Goal: Contribute content

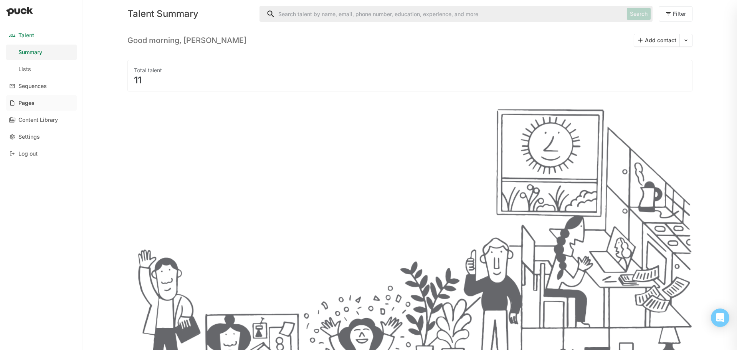
click at [34, 107] on link "Pages" at bounding box center [41, 102] width 71 height 15
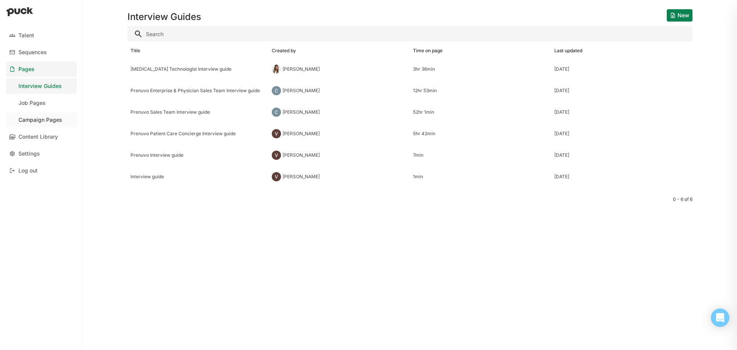
click at [49, 123] on link "Campaign Pages" at bounding box center [41, 119] width 71 height 15
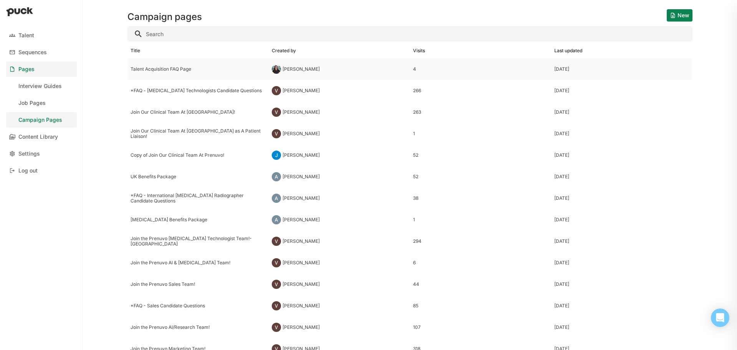
click at [304, 70] on div "[PERSON_NAME]" at bounding box center [300, 68] width 37 height 5
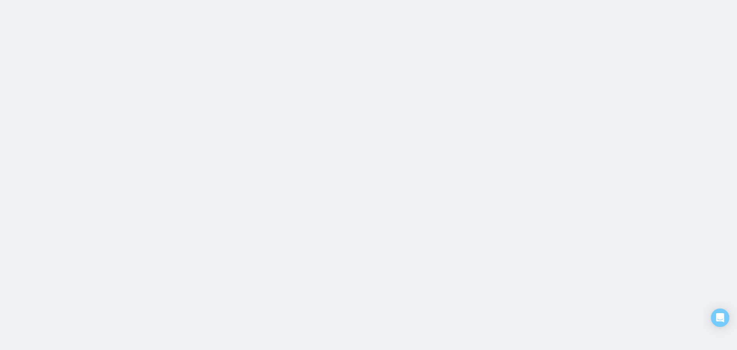
click at [304, 0] on html "Talent Sequences Pages Interview Guides Job Pages Campaign Pages Content Librar…" at bounding box center [368, 0] width 737 height 0
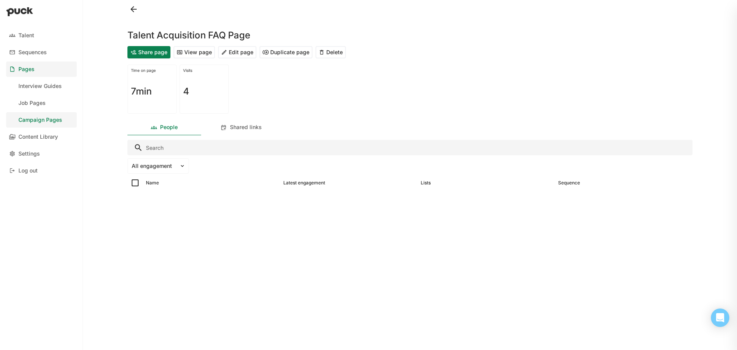
click at [242, 52] on button "Edit page" at bounding box center [237, 52] width 38 height 12
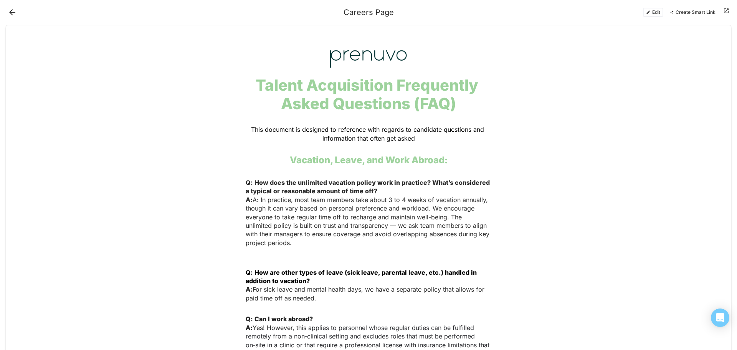
click at [651, 12] on button "Edit" at bounding box center [653, 12] width 20 height 9
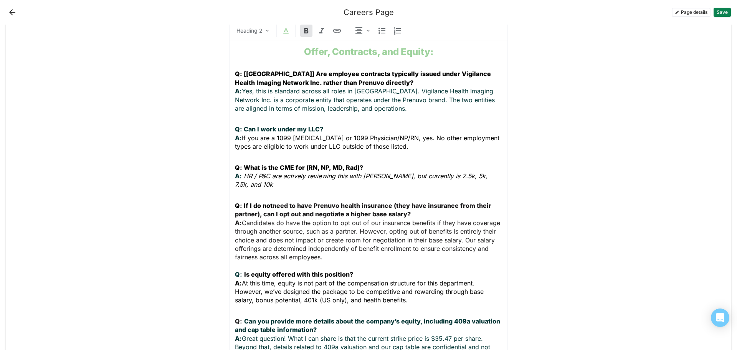
scroll to position [652, 0]
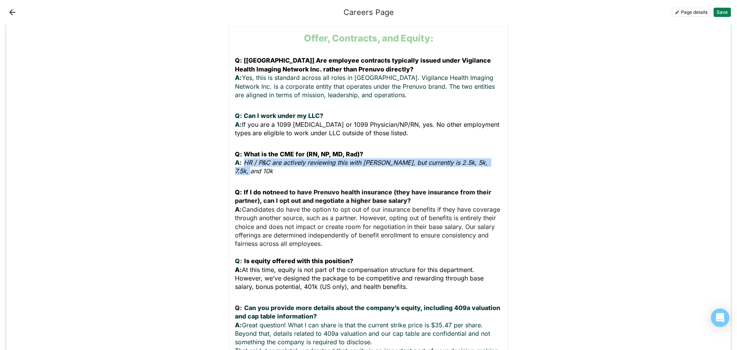
drag, startPoint x: 495, startPoint y: 145, endPoint x: 242, endPoint y: 145, distance: 252.8
click at [242, 150] on p "Q: What is the CME for (RN, NP, MD, Rad)? A: HR / P&C are actively reviewing th…" at bounding box center [368, 163] width 267 height 26
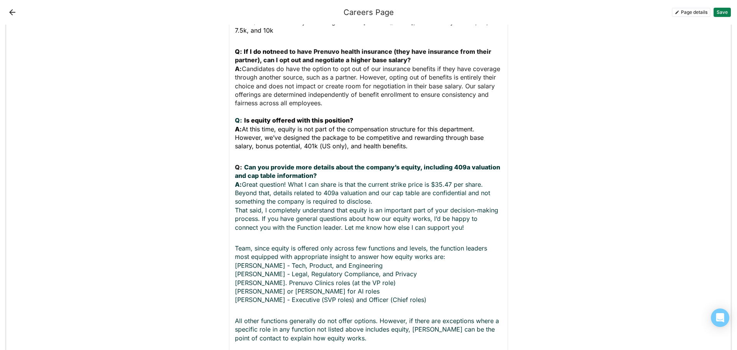
scroll to position [806, 0]
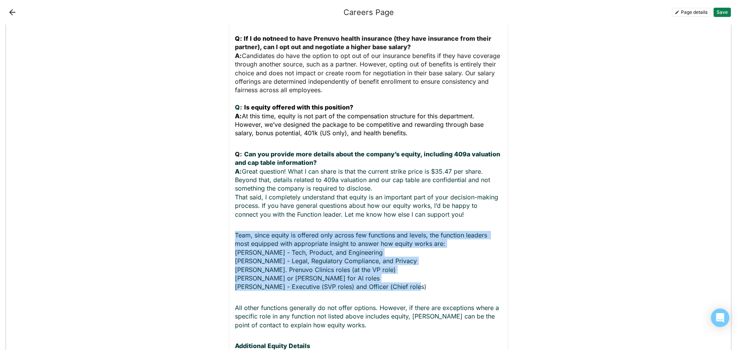
drag, startPoint x: 415, startPoint y: 259, endPoint x: 226, endPoint y: 208, distance: 195.5
click at [229, 208] on div "Text block Normal text Offer, Contracts, and Equity: Q: [[GEOGRAPHIC_DATA]] Are…" at bounding box center [368, 144] width 279 height 623
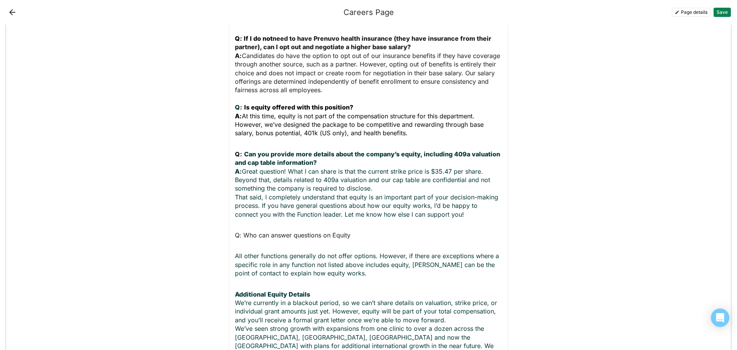
click at [238, 231] on span "Q: Who can answer questions on Equity" at bounding box center [292, 235] width 115 height 8
drag, startPoint x: 356, startPoint y: 207, endPoint x: 249, endPoint y: 206, distance: 106.3
click at [249, 231] on p "Q: Who can answer questions on Equity" at bounding box center [368, 235] width 267 height 8
click at [392, 231] on p "Q: Who can answer questions on Equity" at bounding box center [368, 235] width 267 height 8
click at [333, 231] on span "Q: Who can answer questions on Equity" at bounding box center [292, 235] width 115 height 8
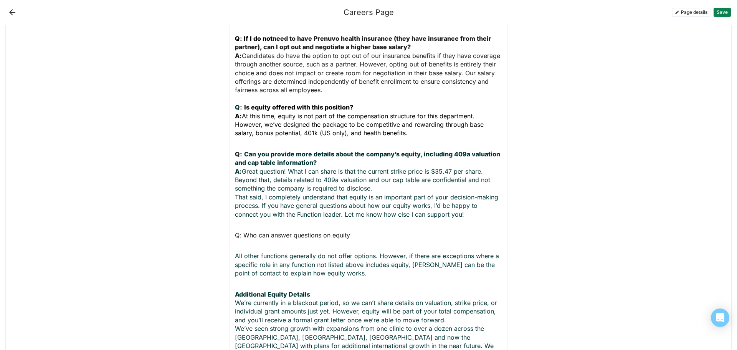
click at [369, 231] on p "Q: Who can answer questions on equity" at bounding box center [368, 235] width 267 height 8
drag, startPoint x: 344, startPoint y: 207, endPoint x: 209, endPoint y: 211, distance: 134.3
click at [209, 211] on div "Add block Text block Heading 1 Talent Acquisition Frequently Asked Questions (F…" at bounding box center [368, 144] width 724 height 1849
click at [384, 231] on p "Q: Who can answer questions on equity?" at bounding box center [368, 235] width 267 height 8
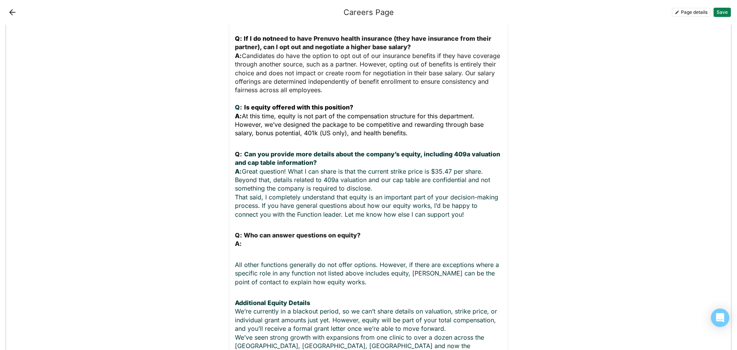
click at [250, 231] on p "Q: Who can answer questions on equity? A:" at bounding box center [368, 239] width 267 height 17
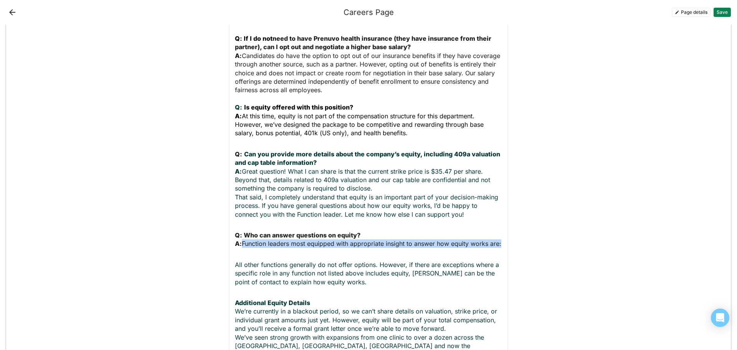
drag, startPoint x: 262, startPoint y: 227, endPoint x: 241, endPoint y: 217, distance: 23.5
click at [241, 231] on p "Q: Who can answer questions on equity? A: Function leaders most equipped with a…" at bounding box center [368, 239] width 267 height 17
click at [250, 231] on p "Q: Who can answer questions on equity? A: Function leaders most equipped with a…" at bounding box center [368, 239] width 267 height 17
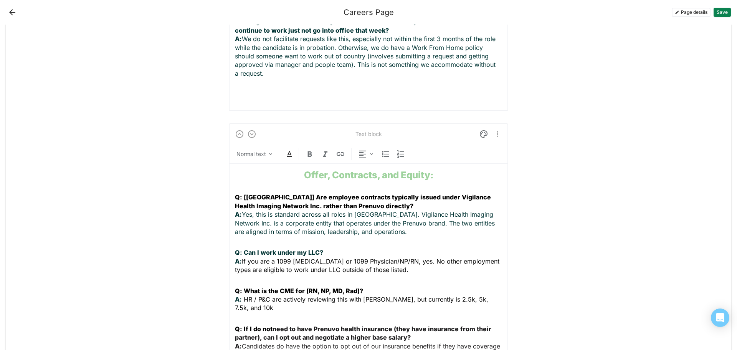
scroll to position [499, 0]
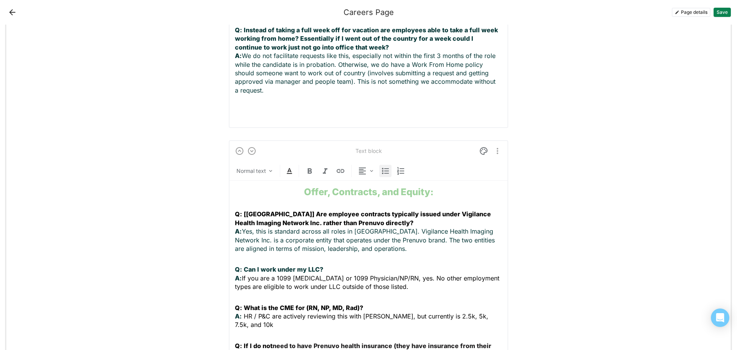
click at [385, 166] on img at bounding box center [385, 170] width 9 height 9
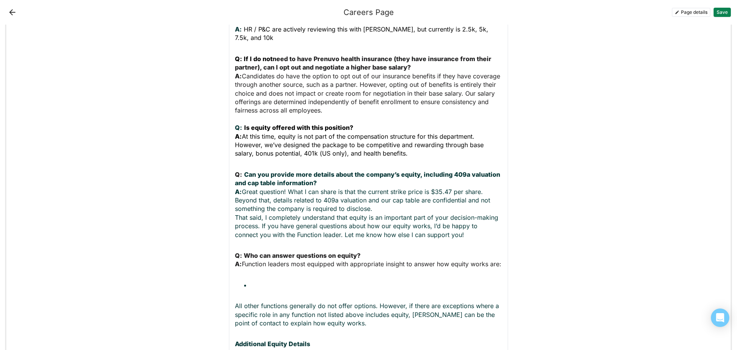
scroll to position [786, 0]
click at [266, 280] on p at bounding box center [376, 284] width 252 height 8
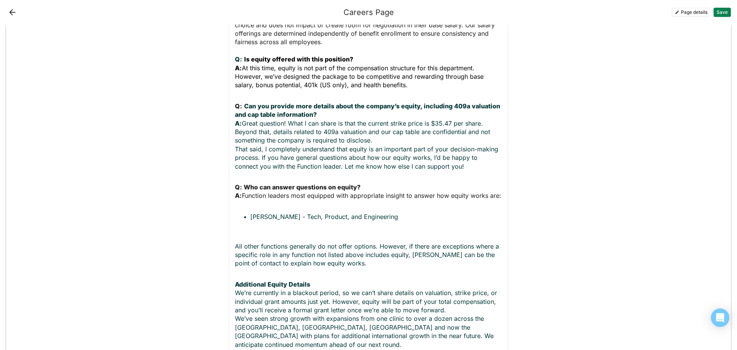
scroll to position [862, 0]
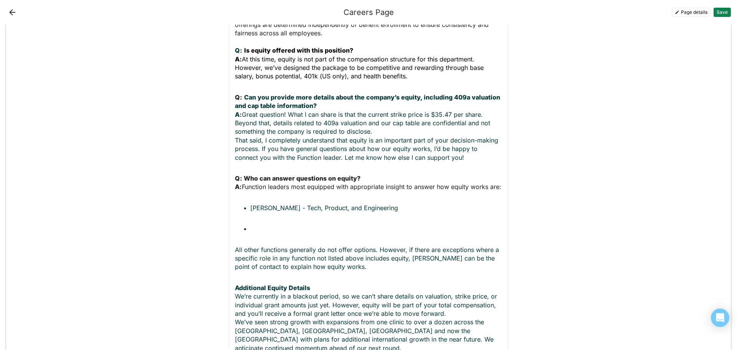
click at [260, 224] on p at bounding box center [376, 228] width 252 height 8
click at [457, 224] on p "[PERSON_NAME] - Legal, Regulatory Compliance, and Privacy" at bounding box center [376, 228] width 252 height 8
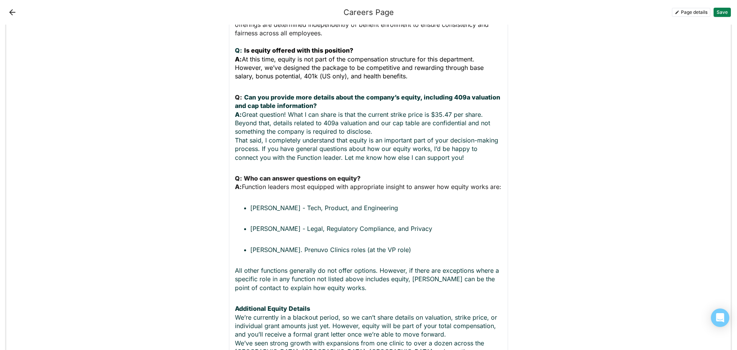
click at [432, 245] on p "[PERSON_NAME]. Prenuvo Clinics roles (at the VP role)" at bounding box center [376, 249] width 252 height 8
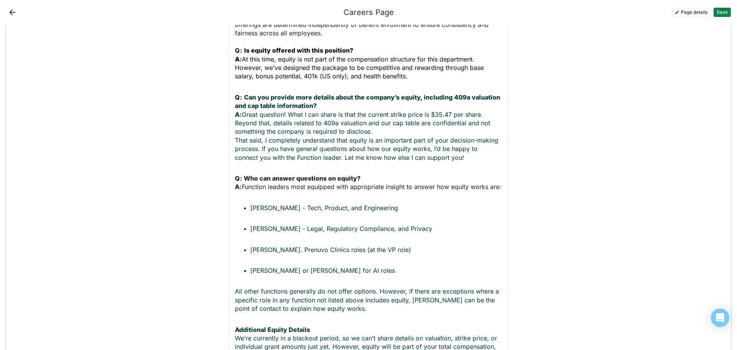
click at [339, 266] on p "[PERSON_NAME] or [PERSON_NAME] for AI roles" at bounding box center [376, 270] width 252 height 8
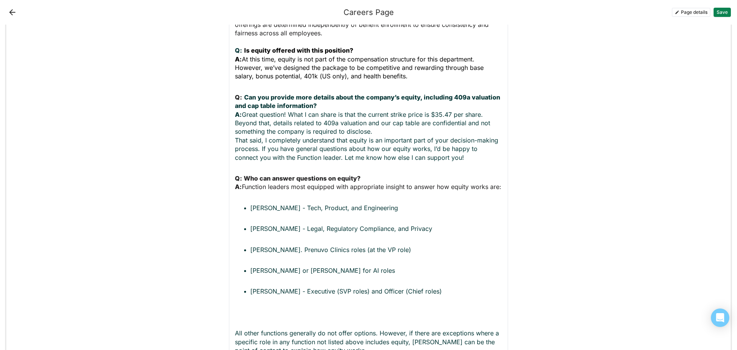
click at [241, 292] on ul "[PERSON_NAME] - Tech, Product, and Engineering [PERSON_NAME] - Legal, Regulator…" at bounding box center [368, 259] width 267 height 113
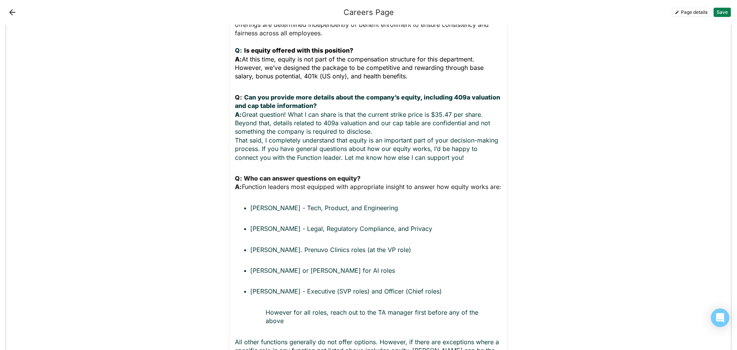
click at [262, 293] on li "[PERSON_NAME] - Executive (SVP roles) and Officer (Chief roles) However for all…" at bounding box center [376, 306] width 252 height 38
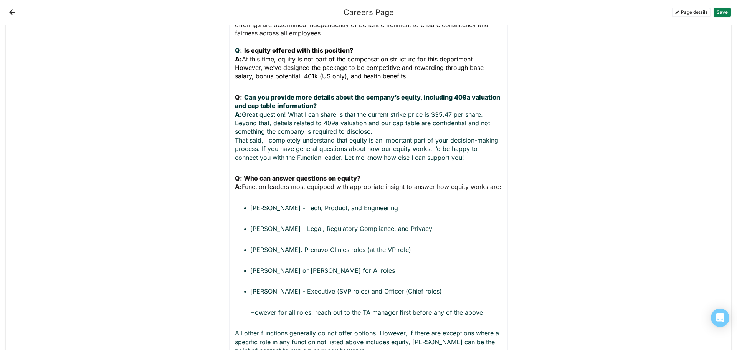
click at [485, 308] on p "However for all roles, reach out to the TA manager first before any of the above" at bounding box center [376, 312] width 252 height 8
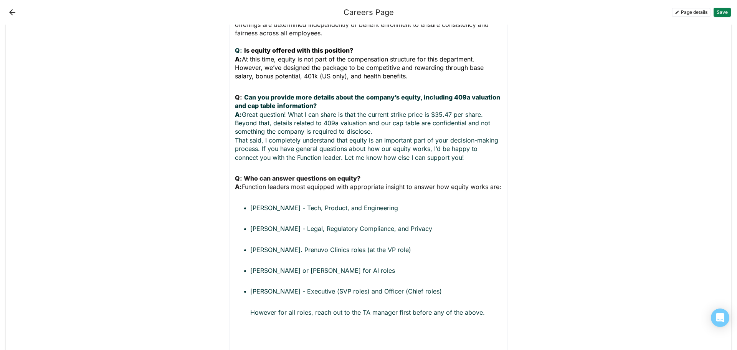
click at [230, 318] on div "Text block Normal text Offer, Contracts, and Equity: Q: [[GEOGRAPHIC_DATA]] Are…" at bounding box center [368, 139] width 279 height 727
click at [235, 328] on p at bounding box center [368, 332] width 267 height 8
drag, startPoint x: 333, startPoint y: 314, endPoint x: 228, endPoint y: 314, distance: 105.5
click at [229, 314] on div "Text block Normal text Offer, Contracts, and Equity: Q: [[GEOGRAPHIC_DATA]] Are…" at bounding box center [368, 139] width 279 height 727
click at [307, 329] on strong "Q: What Job Levels get Equity?" at bounding box center [283, 333] width 96 height 8
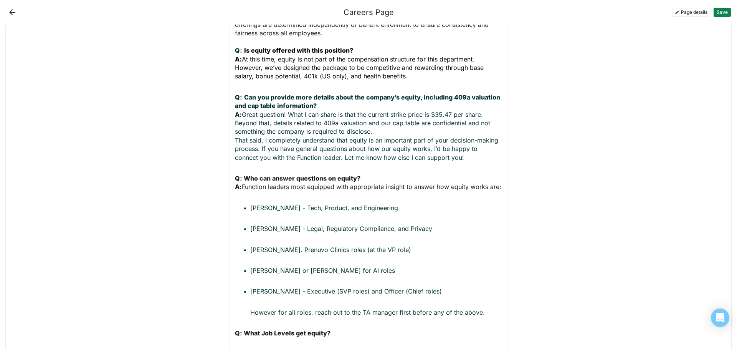
click at [369, 328] on p "Q: What Job Levels get equity?" at bounding box center [368, 332] width 267 height 8
drag, startPoint x: 237, startPoint y: 322, endPoint x: 229, endPoint y: 324, distance: 8.6
click at [229, 324] on div "Text block Normal text Offer, Contracts, and Equity: Q: [[GEOGRAPHIC_DATA]] Are…" at bounding box center [368, 143] width 279 height 735
click at [397, 328] on p "Q: What Job Levels get equity? A: Equity allocation applies to the following Jo…" at bounding box center [368, 336] width 267 height 17
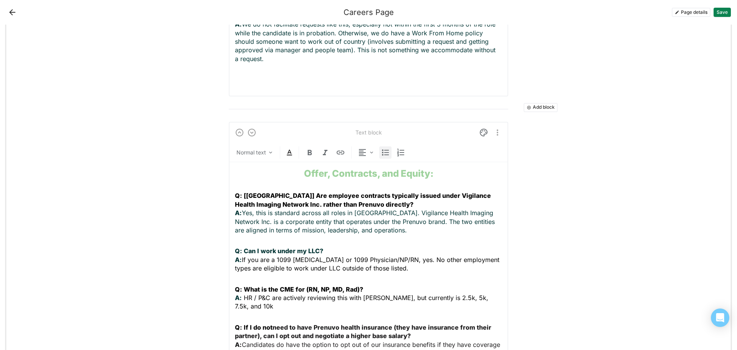
click at [381, 148] on img at bounding box center [385, 152] width 9 height 9
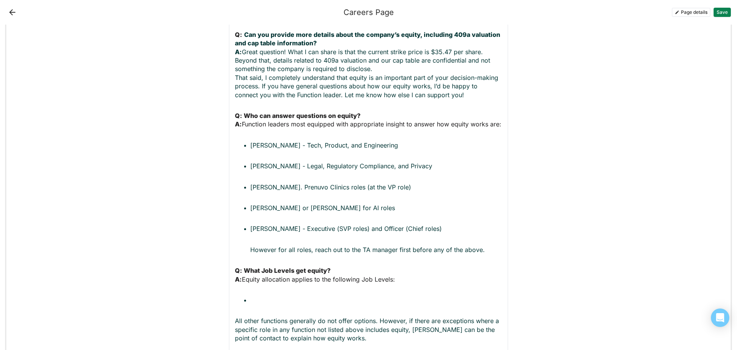
scroll to position [940, 0]
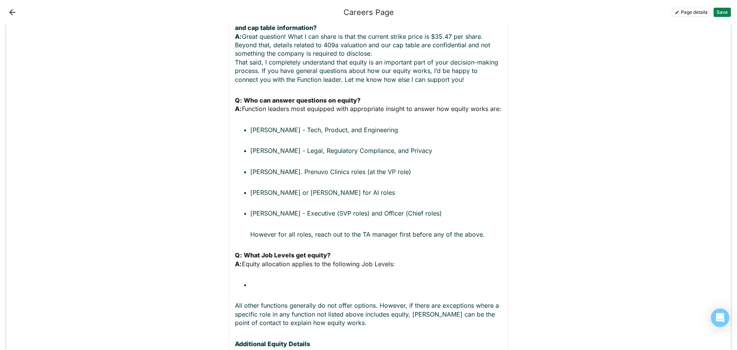
click at [255, 280] on p at bounding box center [376, 284] width 252 height 8
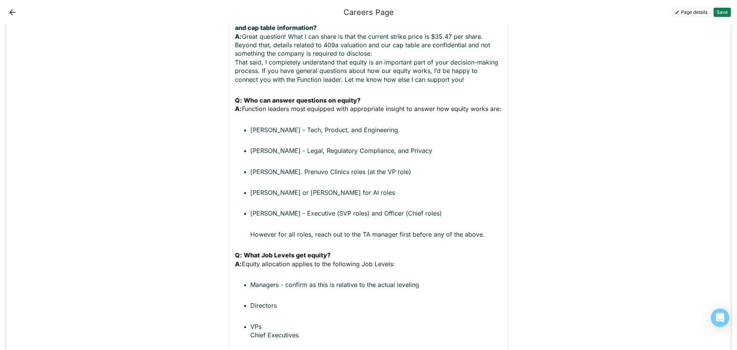
click at [246, 318] on ul "Managers - confirm as this is relative to the actual leveling Directors VPs Chi…" at bounding box center [368, 309] width 267 height 59
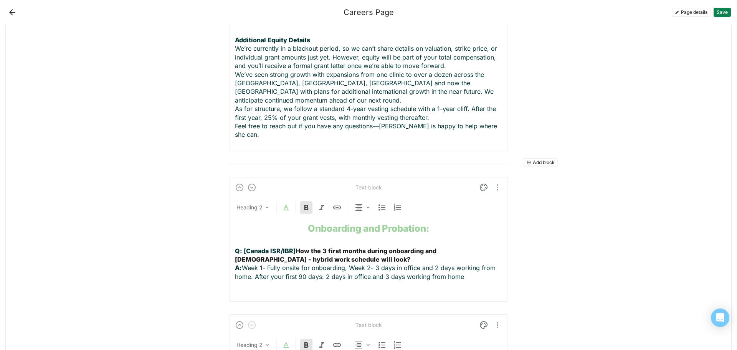
scroll to position [1311, 0]
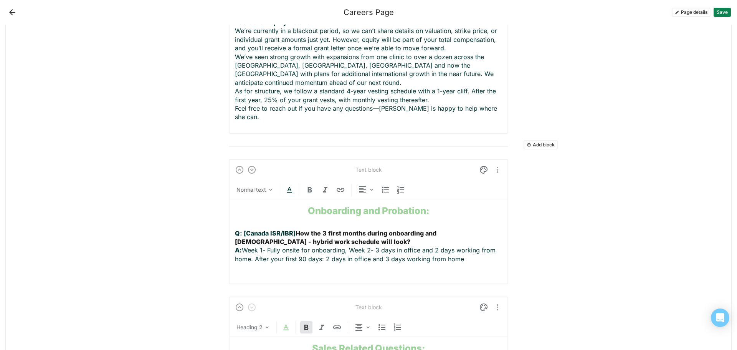
click at [466, 229] on p "Q: [Canada ISR/IBR] How the 3 first months during onboarding and [DEMOGRAPHIC_D…" at bounding box center [368, 250] width 267 height 43
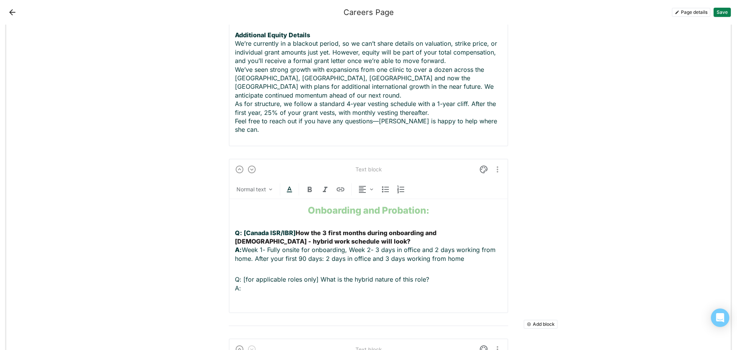
scroll to position [1298, 0]
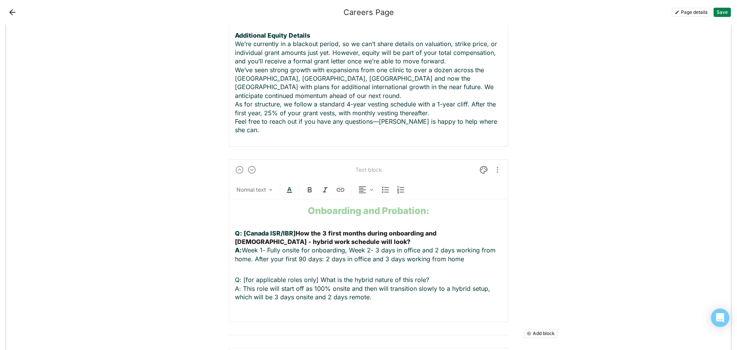
click at [244, 275] on p "Q: [for applicable roles only] What is the hybrid nature of this role? A: This …" at bounding box center [368, 292] width 267 height 35
click at [315, 275] on p "Q: [For applicable roles only] What is the hybrid nature of this role? A: This …" at bounding box center [368, 292] width 267 height 35
click at [313, 275] on p "Q: [For applicable roles only] What is the hybrid nature of this role? A: This …" at bounding box center [368, 292] width 267 height 35
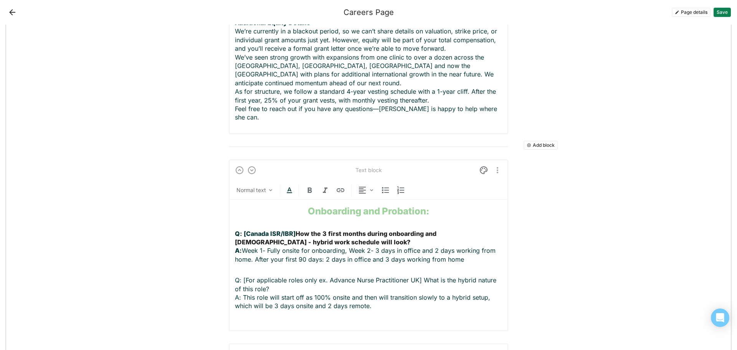
scroll to position [1311, 0]
click at [313, 275] on p "Q: [For applicable roles only ex. Advance Nurse Practitioner UK] What is the hy…" at bounding box center [368, 296] width 267 height 43
click at [319, 275] on p "Q: [For applicable roles only, ex. Advance Nurse Practitioner UK] What is the h…" at bounding box center [368, 296] width 267 height 43
drag, startPoint x: 419, startPoint y: 244, endPoint x: 234, endPoint y: 245, distance: 185.7
click at [235, 275] on p "Q: [For applicable roles only, Ex. Advance Nurse Practitioner UK] What is the h…" at bounding box center [368, 296] width 267 height 43
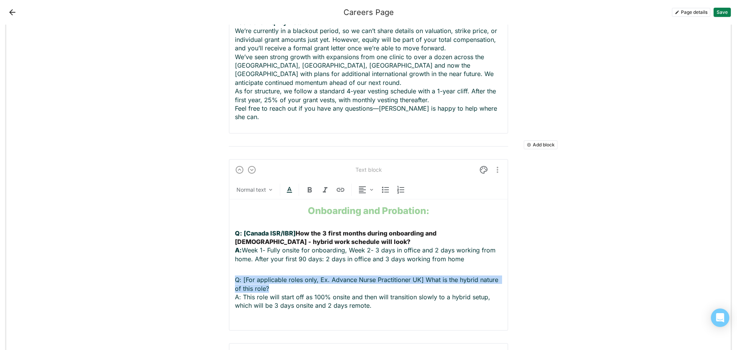
drag, startPoint x: 265, startPoint y: 251, endPoint x: 226, endPoint y: 247, distance: 39.4
click at [229, 247] on div "Text block Normal text Onboarding and Probation: Q: [Canada ISR/IBR] How the 3 …" at bounding box center [368, 244] width 279 height 171
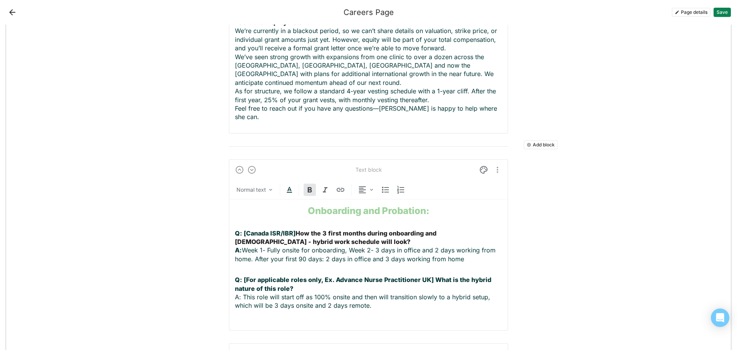
click at [337, 275] on strong "Q: [For applicable roles only, Ex. Advance Nurse Practitioner UK] What is the h…" at bounding box center [364, 283] width 258 height 16
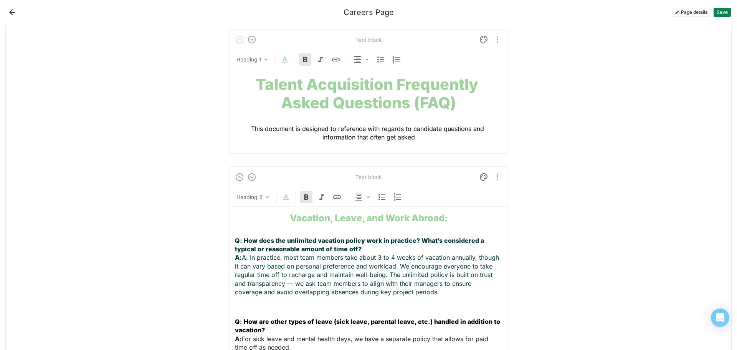
scroll to position [0, 0]
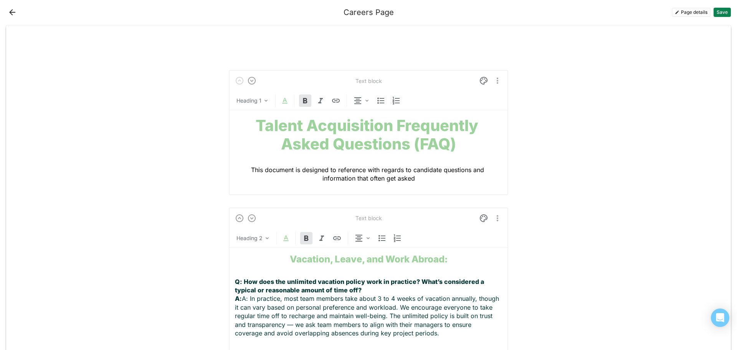
click at [722, 15] on button "Save" at bounding box center [721, 12] width 17 height 9
